Goal: Obtain resource: Obtain resource

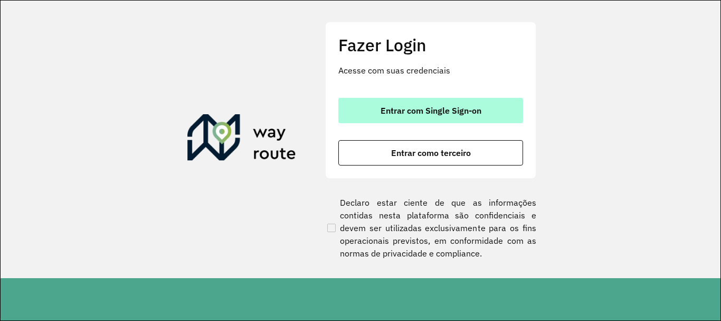
click at [450, 103] on button "Entrar com Single Sign-on" at bounding box center [431, 110] width 185 height 25
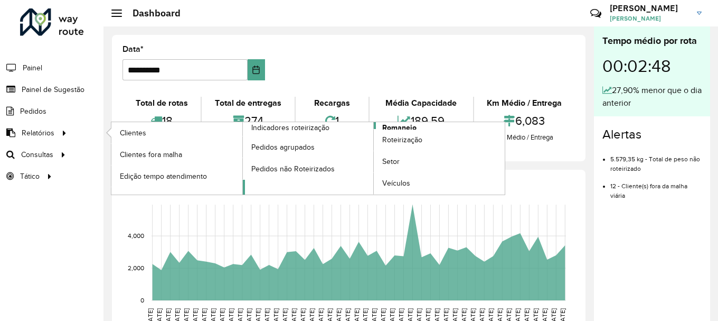
click at [396, 125] on span "Romaneio" at bounding box center [399, 127] width 34 height 11
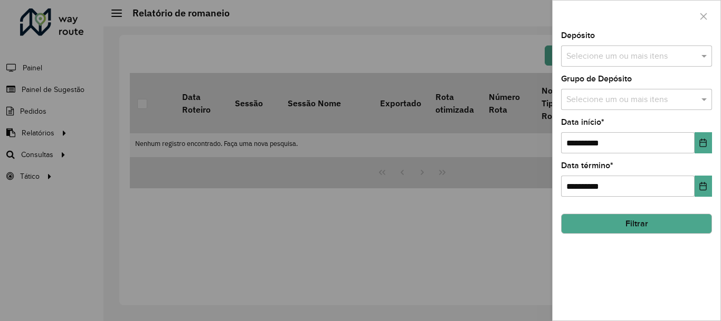
click at [619, 53] on input "text" at bounding box center [631, 56] width 135 height 13
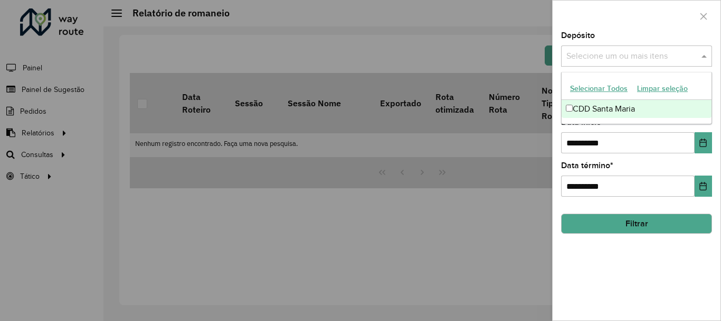
click at [607, 106] on div "CDD Santa Maria" at bounding box center [637, 109] width 150 height 18
click at [621, 17] on div at bounding box center [637, 16] width 168 height 31
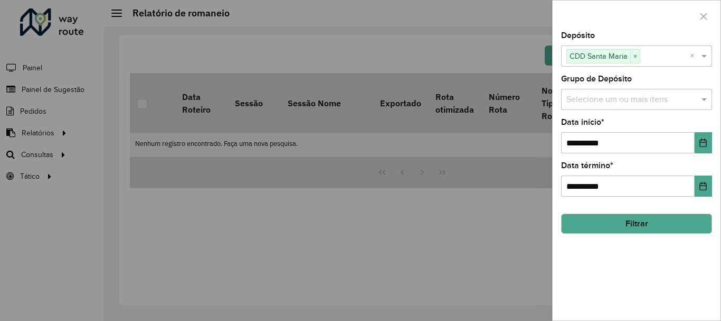
click at [605, 102] on input "text" at bounding box center [631, 99] width 135 height 13
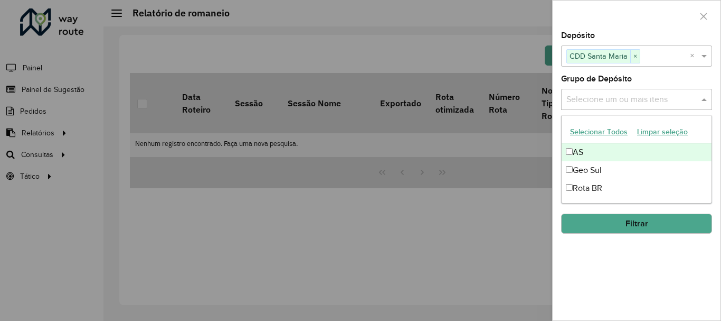
click at [626, 23] on div at bounding box center [637, 16] width 168 height 31
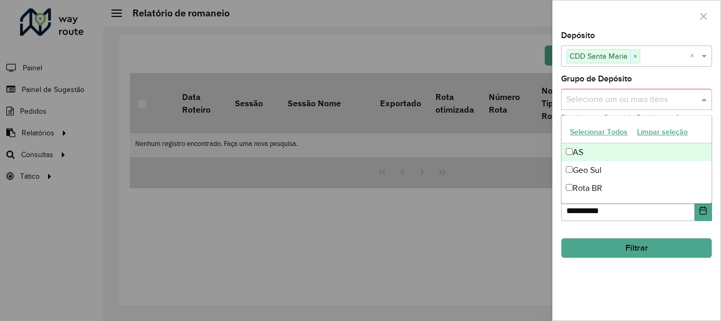
click at [622, 96] on input "text" at bounding box center [631, 99] width 135 height 13
click at [607, 127] on button "Selecionar Todos" at bounding box center [599, 132] width 67 height 16
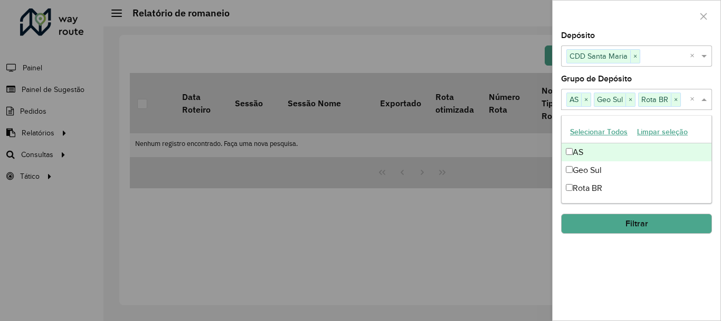
click at [615, 26] on div at bounding box center [637, 16] width 168 height 31
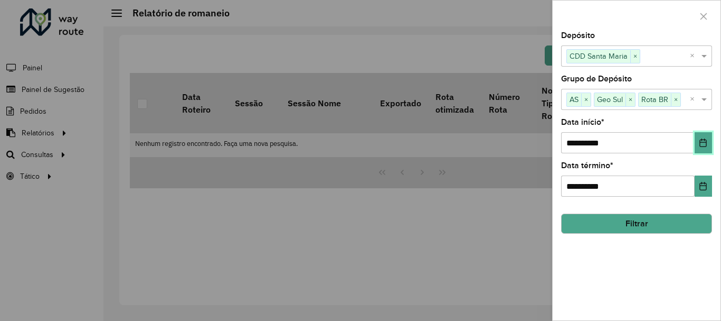
click at [700, 144] on icon "Choose Date" at bounding box center [703, 142] width 8 height 8
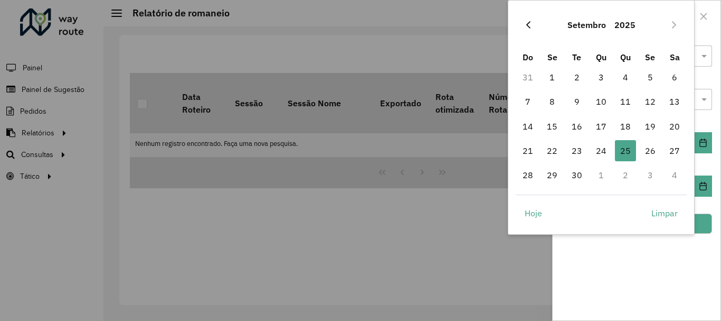
click at [531, 24] on icon "Previous Month" at bounding box center [528, 25] width 8 height 8
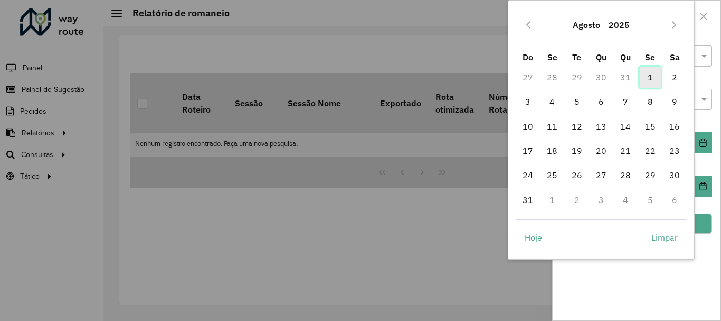
click at [651, 76] on span "1" at bounding box center [650, 77] width 21 height 21
type input "**********"
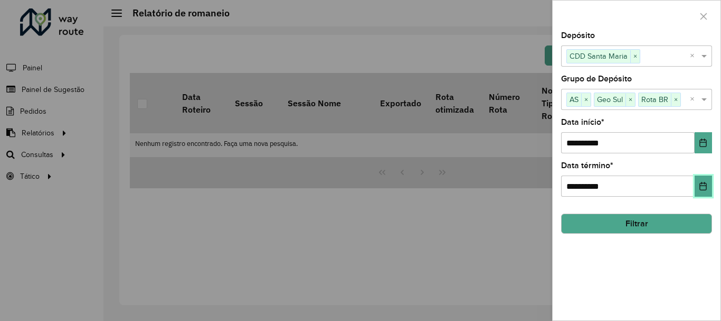
click at [706, 183] on icon "Choose Date" at bounding box center [703, 186] width 7 height 8
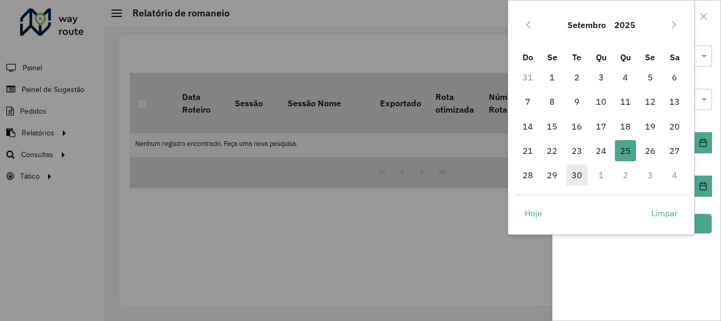
click at [578, 171] on span "30" at bounding box center [577, 174] width 21 height 21
type input "**********"
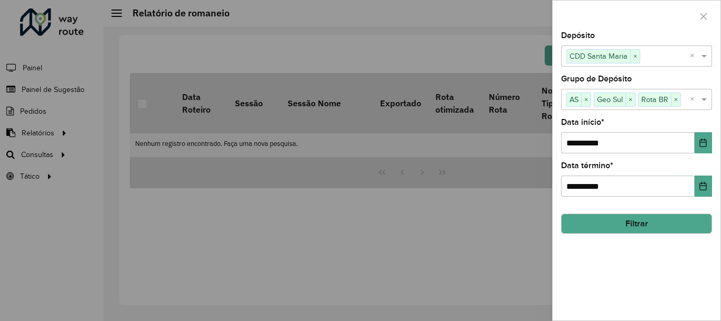
click at [654, 219] on button "Filtrar" at bounding box center [636, 223] width 151 height 20
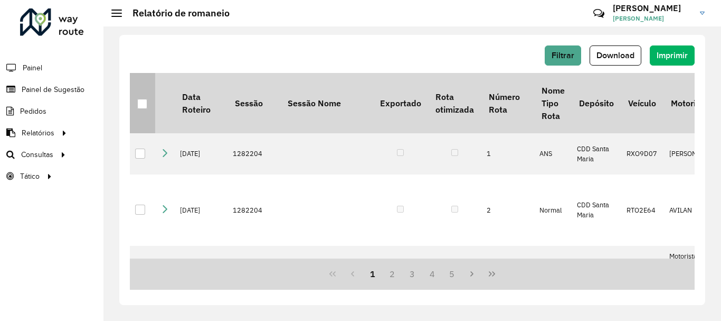
click at [140, 105] on div at bounding box center [142, 104] width 10 height 10
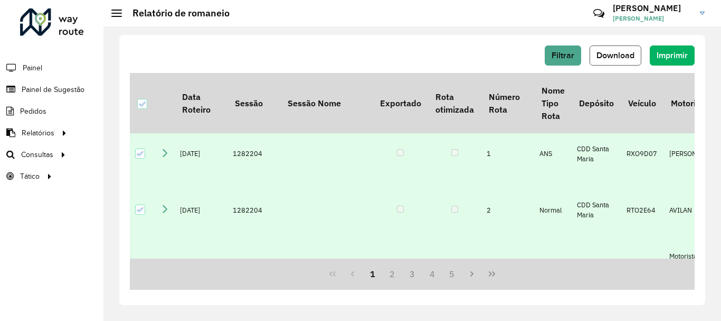
click at [619, 53] on span "Download" at bounding box center [616, 55] width 38 height 9
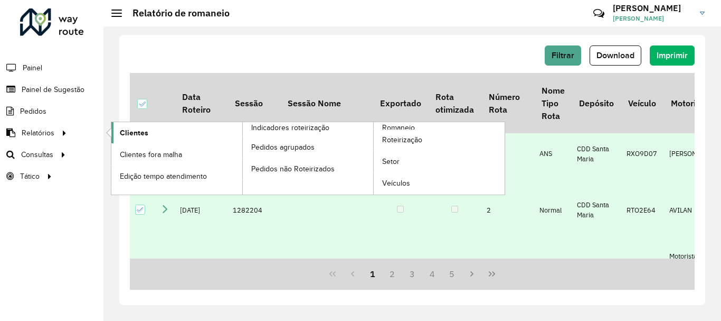
click at [144, 130] on span "Clientes" at bounding box center [134, 132] width 29 height 11
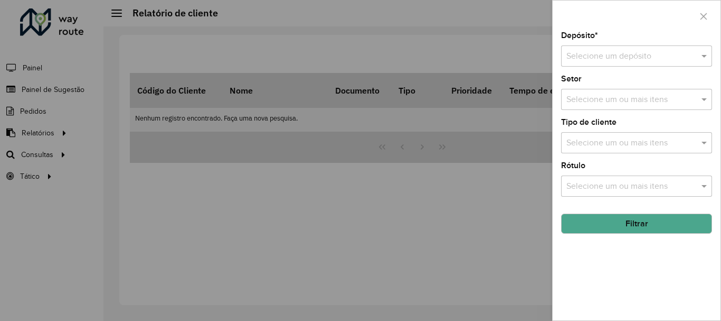
click at [622, 49] on div "Selecione um depósito" at bounding box center [636, 55] width 151 height 21
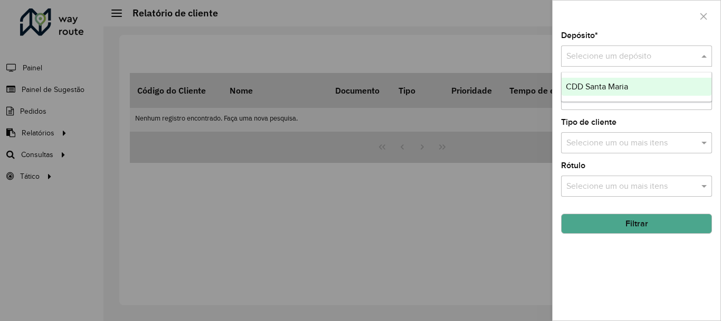
click at [591, 85] on span "CDD Santa Maria" at bounding box center [597, 86] width 62 height 9
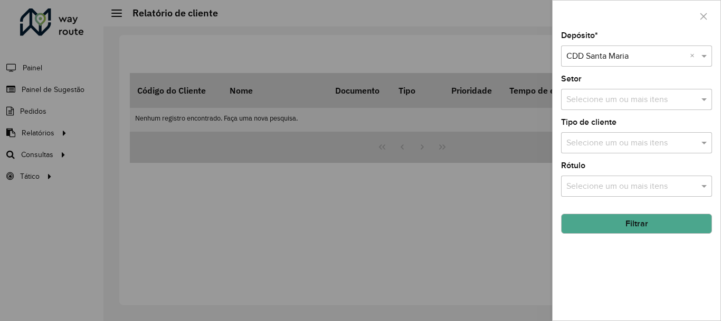
click at [638, 233] on button "Filtrar" at bounding box center [636, 223] width 151 height 20
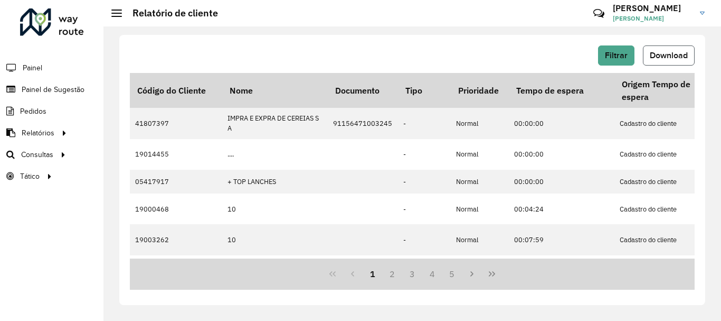
click at [659, 58] on span "Download" at bounding box center [669, 55] width 38 height 9
